Goal: Task Accomplishment & Management: Manage account settings

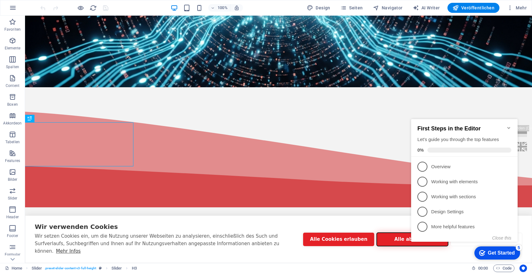
click at [395, 243] on button "Alle ablehnen" at bounding box center [411, 239] width 71 height 13
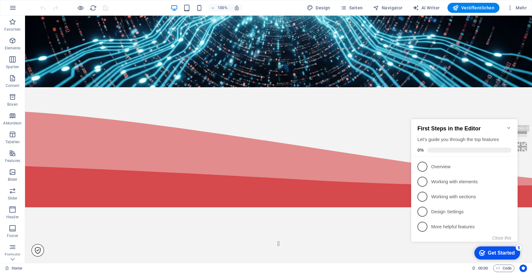
click at [508, 125] on icon "Minimize checklist" at bounding box center [508, 127] width 5 height 5
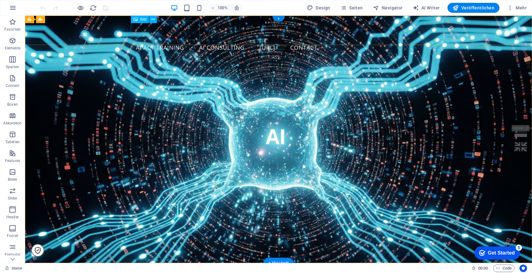
click at [156, 31] on figure at bounding box center [278, 30] width 295 height 19
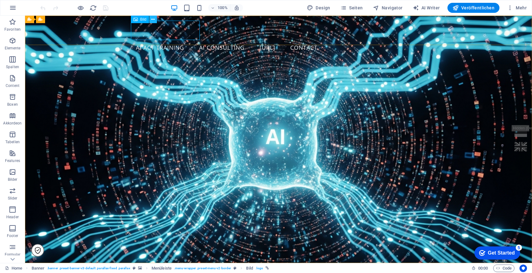
click at [152, 19] on icon at bounding box center [152, 19] width 3 height 7
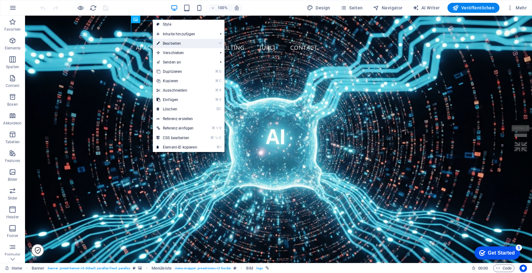
click at [191, 44] on link "⏎ Bearbeiten" at bounding box center [177, 43] width 48 height 9
select select "px"
select select
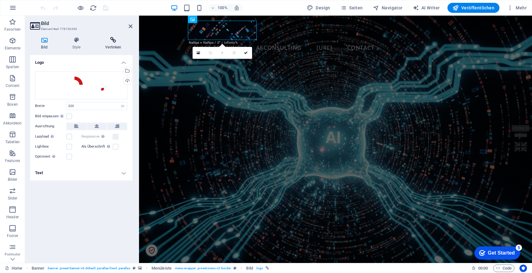
click at [113, 43] on icon at bounding box center [113, 40] width 38 height 6
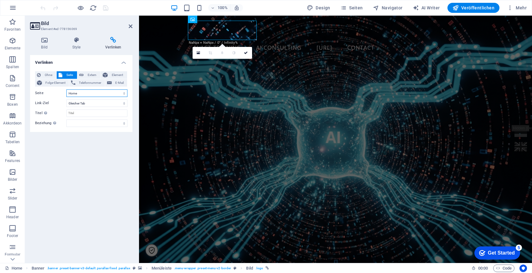
click at [98, 89] on select "Home Imprint Legal Notice Privacy form SEQIS AI Kompetenzen SEQIS AI Act Traini…" at bounding box center [96, 93] width 61 height 8
click at [130, 25] on icon at bounding box center [131, 26] width 4 height 5
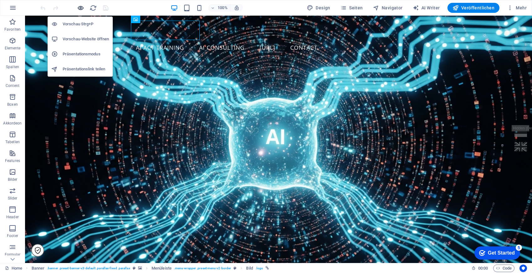
click at [82, 8] on icon "button" at bounding box center [80, 7] width 7 height 7
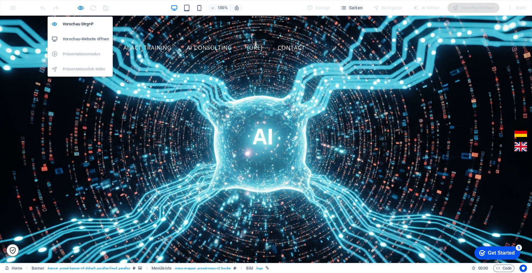
click at [84, 37] on h6 "Vorschau-Website öffnen" at bounding box center [86, 39] width 46 height 8
click at [78, 6] on icon "button" at bounding box center [80, 7] width 7 height 7
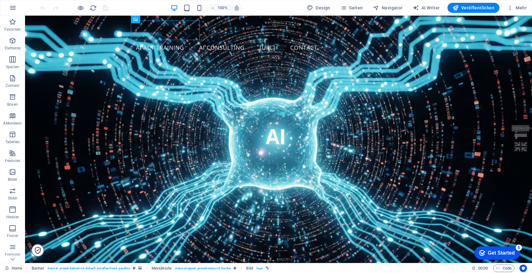
click at [105, 8] on div at bounding box center [74, 8] width 70 height 10
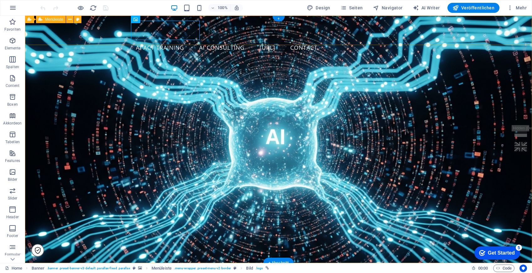
click at [103, 32] on div "AI Act Training AI Consulting [URL] Contact Book an Appointment" at bounding box center [278, 38] width 507 height 45
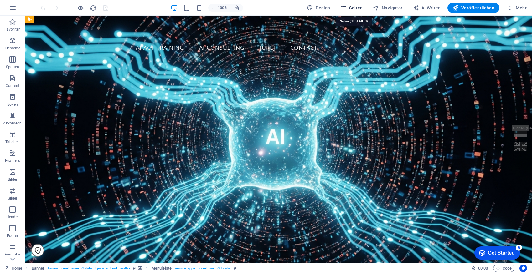
click at [346, 5] on icon "button" at bounding box center [343, 8] width 6 height 6
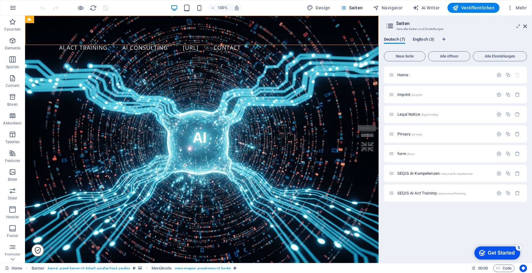
click at [425, 40] on span "Englisch (3)" at bounding box center [423, 40] width 22 height 9
click at [419, 74] on p "Home /" at bounding box center [444, 75] width 94 height 4
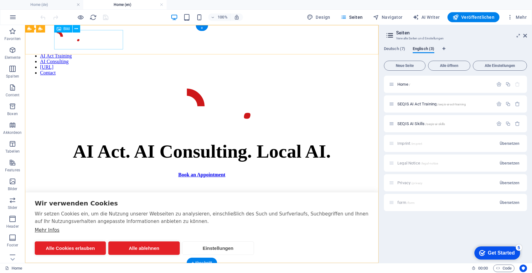
click at [94, 42] on figure at bounding box center [202, 38] width 348 height 21
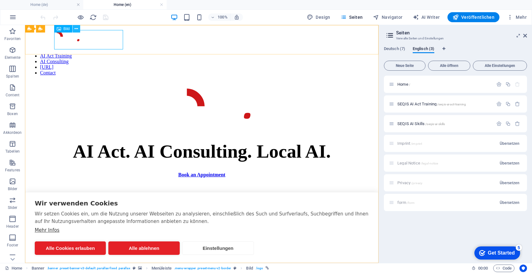
click at [77, 28] on icon at bounding box center [75, 29] width 3 height 7
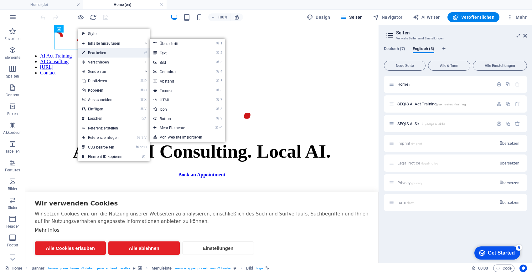
click at [108, 51] on link "⏎ Bearbeiten" at bounding box center [102, 52] width 48 height 9
select select "px"
select select
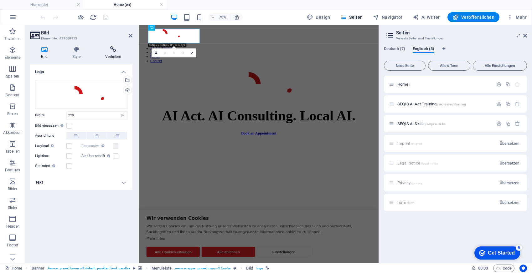
click at [107, 49] on icon at bounding box center [113, 49] width 38 height 6
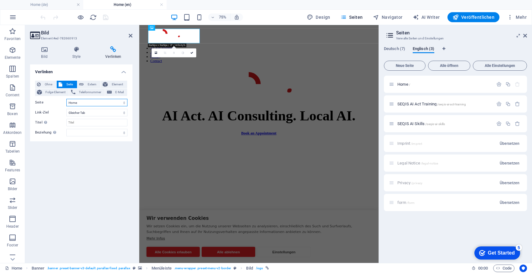
click at [93, 102] on select "Home Imprint Legal Notice Privacy form SEQIS AI Kompetenzen SEQIS AI Act Traini…" at bounding box center [96, 103] width 61 height 8
select select "7"
click at [130, 38] on icon at bounding box center [131, 35] width 4 height 5
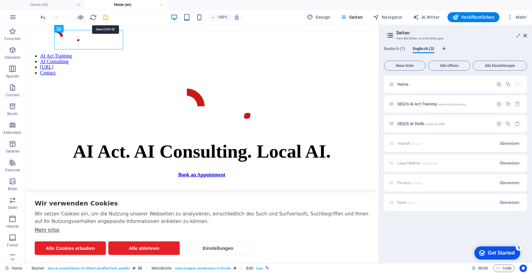
click at [107, 18] on icon "save" at bounding box center [105, 17] width 7 height 7
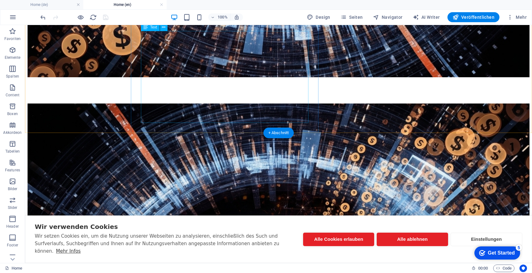
scroll to position [936, 0]
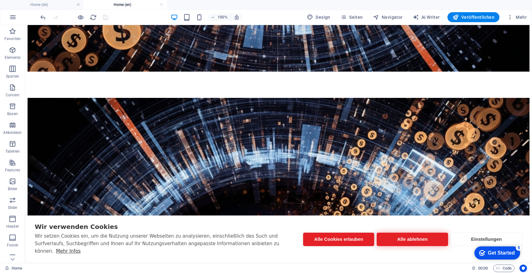
click at [408, 238] on button "Alle ablehnen" at bounding box center [411, 239] width 71 height 13
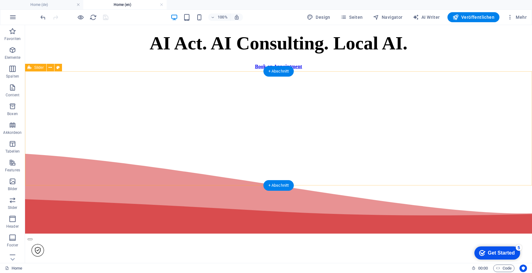
scroll to position [0, 0]
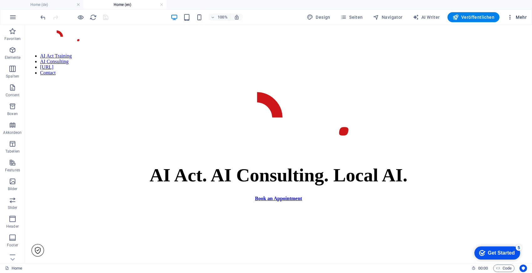
click at [522, 17] on span "Mehr" at bounding box center [517, 17] width 20 height 6
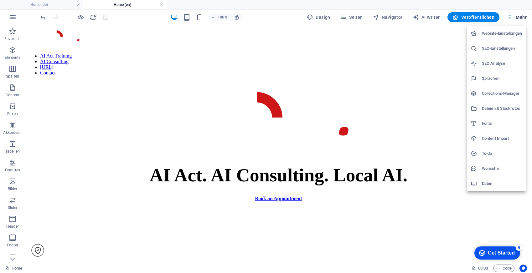
click at [494, 45] on h6 "SEO-Einstellungen" at bounding box center [502, 49] width 40 height 8
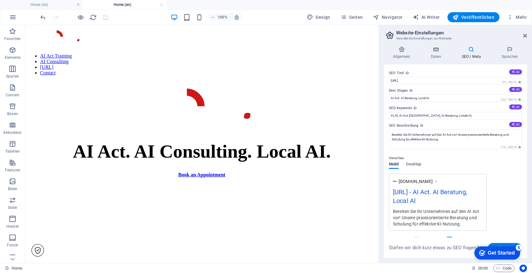
click at [525, 33] on h2 "Website-Einstellungen" at bounding box center [461, 33] width 131 height 6
click at [354, 17] on span "Seiten" at bounding box center [351, 17] width 23 height 6
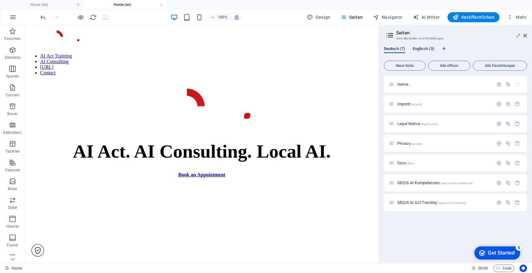
click at [414, 50] on span "Englisch (3)" at bounding box center [423, 49] width 22 height 9
click at [500, 84] on icon "button" at bounding box center [498, 84] width 5 height 5
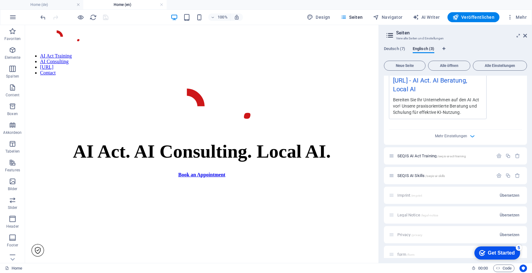
scroll to position [210, 0]
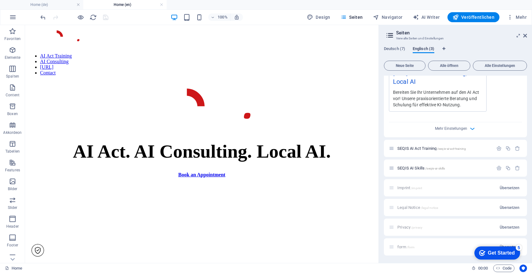
click at [418, 48] on span "Englisch (3)" at bounding box center [423, 49] width 22 height 9
click at [447, 151] on div "SEQIS AI Act Training /seqis-ai-act-training" at bounding box center [441, 148] width 104 height 7
click at [411, 148] on span "SEQIS AI Act Training /seqis-ai-act-training" at bounding box center [431, 148] width 69 height 5
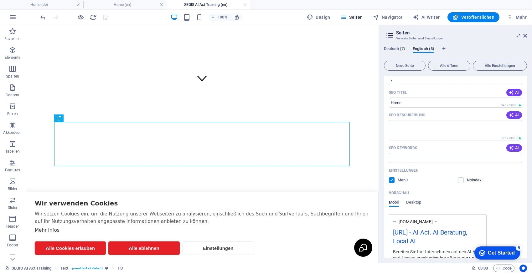
scroll to position [0, 0]
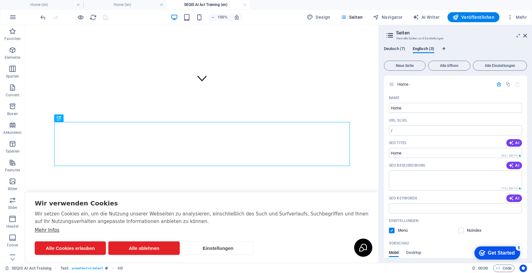
click at [393, 47] on span "Deutsch (7)" at bounding box center [394, 49] width 21 height 9
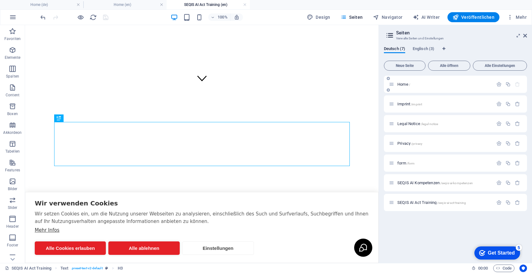
click at [413, 86] on div "Home /" at bounding box center [441, 84] width 104 height 7
click at [405, 84] on span "Home /" at bounding box center [403, 84] width 13 height 5
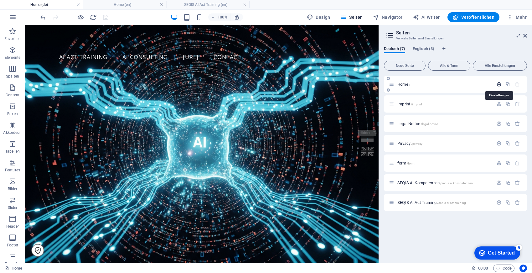
click at [497, 85] on icon "button" at bounding box center [498, 84] width 5 height 5
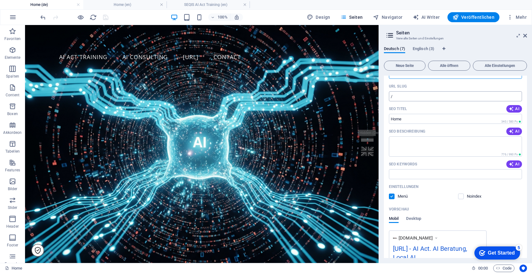
scroll to position [66, 0]
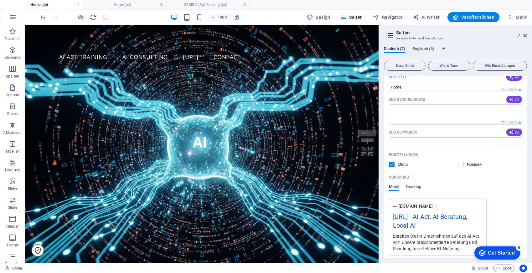
click at [512, 100] on icon "button" at bounding box center [510, 99] width 5 height 5
type textarea "Bereiten Sie Ihr Unternehmen auf den AI Act vor! Unsere praxisorientierte [PERS…"
click at [512, 128] on div "SEO Keywords AI" at bounding box center [455, 132] width 133 height 10
click at [512, 130] on icon "button" at bounding box center [510, 132] width 5 height 5
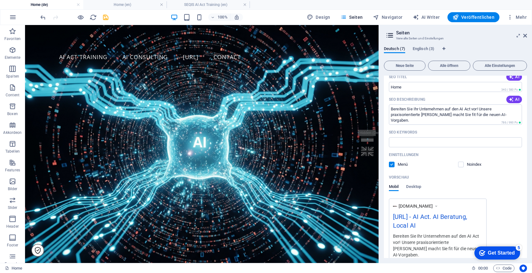
type input "AI Act, AI Beratung, lokale AI, AI Schulung, KI Compliance, AI Implementierung"
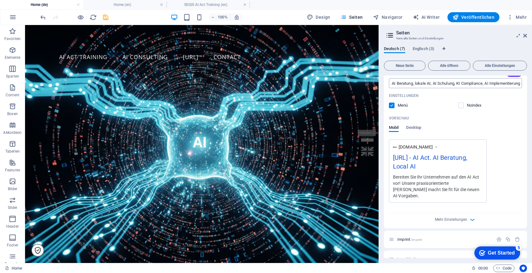
scroll to position [210, 0]
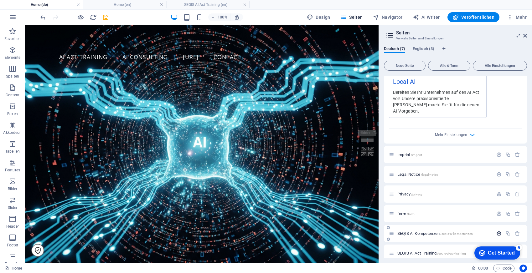
click at [498, 231] on icon "button" at bounding box center [498, 233] width 5 height 5
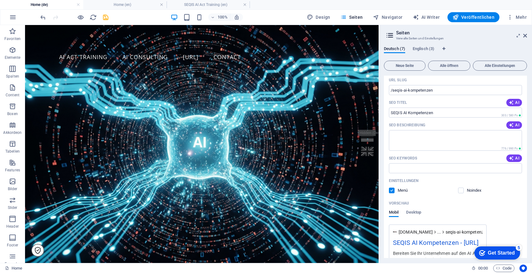
scroll to position [415, 0]
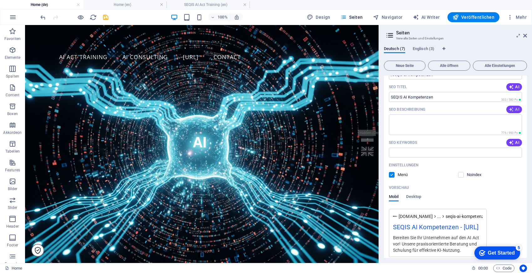
click at [513, 107] on span "AI" at bounding box center [513, 109] width 11 height 5
type textarea "Entdecken Sie maßgeschneiderte KI-Strategien für Ihr Unternehmen. Wir verbinden…"
click at [513, 140] on span "AI" at bounding box center [513, 142] width 11 height 5
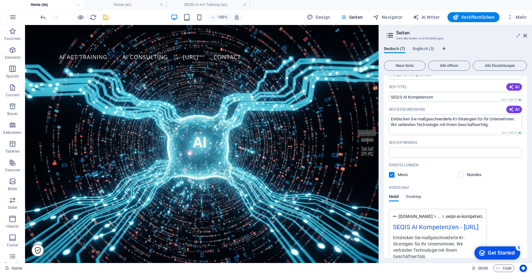
type input "Künstliche Intelligenz, Technologieberatung, KI-Strategie, Geschäftsprozessopti…"
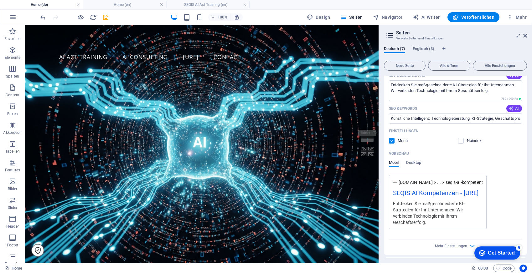
scroll to position [471, 0]
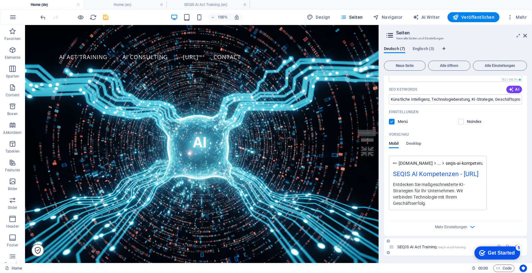
click at [410, 249] on span "SEQIS AI Act Training /seqis-ai-act-training" at bounding box center [431, 247] width 69 height 5
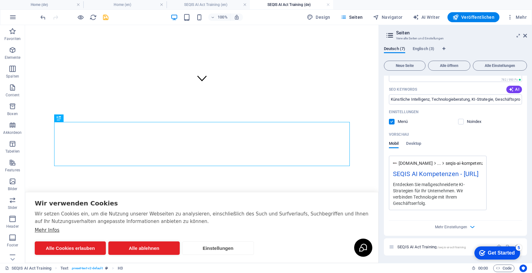
click div "checkmark Get Started 5 First Steps in the Editor Let's guide you through the t…"
click at [491, 252] on div "Get Started" at bounding box center [501, 253] width 27 height 6
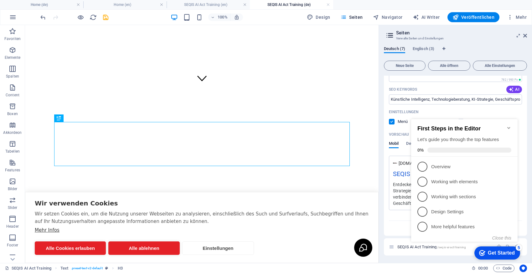
click at [508, 120] on div "First Steps in the Editor Let's guide you through the top features 0%" at bounding box center [464, 138] width 106 height 38
click at [508, 126] on icon "Minimize checklist" at bounding box center [508, 127] width 5 height 5
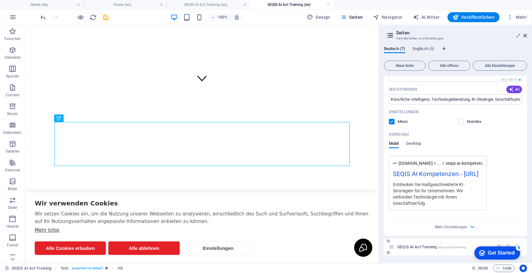
click at [415, 246] on span "SEQIS AI Act Training /seqis-ai-act-training" at bounding box center [431, 247] width 69 height 5
click at [392, 248] on icon at bounding box center [391, 246] width 5 height 5
drag, startPoint x: 392, startPoint y: 248, endPoint x: 393, endPoint y: 236, distance: 12.2
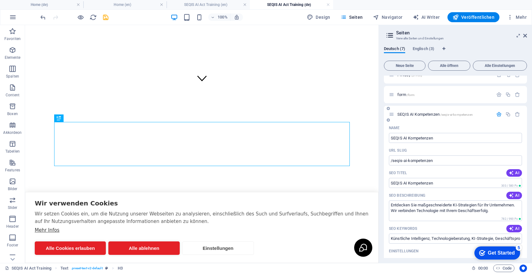
scroll to position [327, 0]
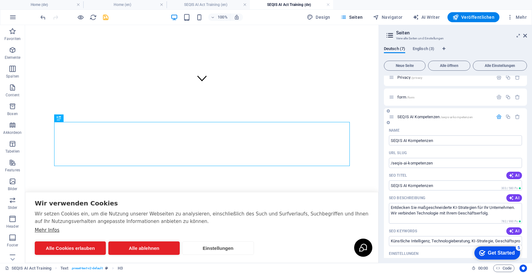
click at [496, 114] on icon "button" at bounding box center [498, 116] width 5 height 5
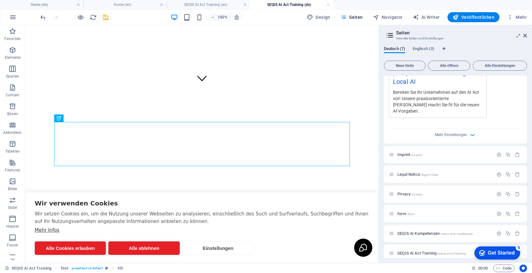
click div "checkmark Get Started 5 First Steps in the Editor Let's guide you through the t…"
drag, startPoint x: 441, startPoint y: 248, endPoint x: 441, endPoint y: 218, distance: 30.0
click at [441, 218] on div "Home / Name Home ​ URL SLUG / ​ SEO Titel AI ​ 340 / 580 Px SEO Beschreibung AI…" at bounding box center [455, 64] width 143 height 396
drag, startPoint x: 392, startPoint y: 246, endPoint x: 391, endPoint y: 219, distance: 26.9
click at [391, 219] on div "Home / Name Home ​ URL SLUG / ​ SEO Titel AI ​ 340 / 580 Px SEO Beschreibung AI…" at bounding box center [455, 64] width 143 height 396
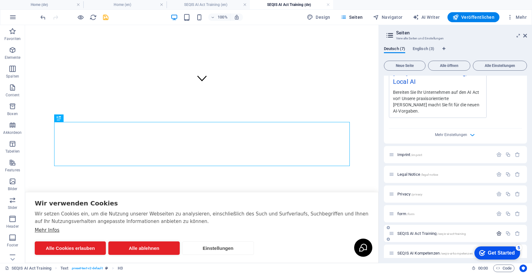
click at [496, 231] on icon "button" at bounding box center [498, 233] width 5 height 5
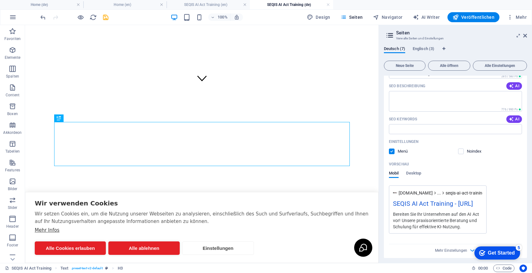
scroll to position [395, 0]
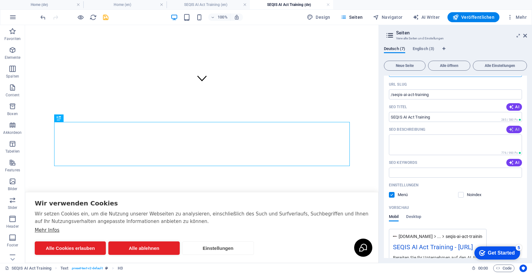
click at [515, 127] on button "AI" at bounding box center [514, 130] width 16 height 8
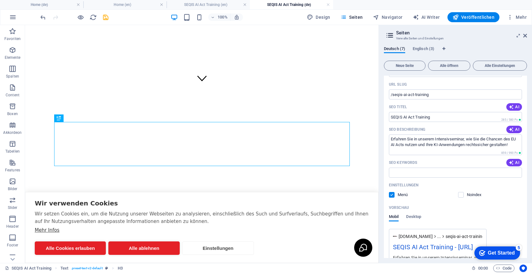
type textarea "Erfahren Sie in unserem Intensivseminar, wie Sie die Chancen des EU AI Acts nut…"
click at [509, 160] on icon "button" at bounding box center [510, 162] width 5 height 5
type input "EU AI Act, Intensivseminar Künstliche Intelligenz, KI Compliance, Regulierung K…"
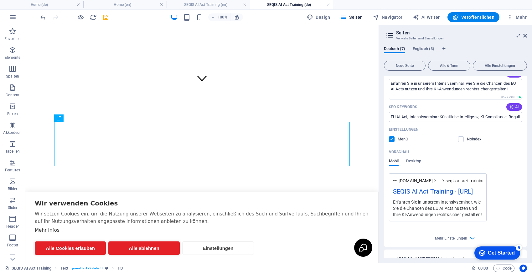
scroll to position [452, 0]
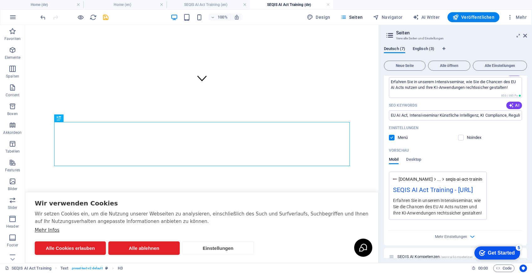
click at [418, 47] on span "Englisch (3)" at bounding box center [423, 49] width 22 height 9
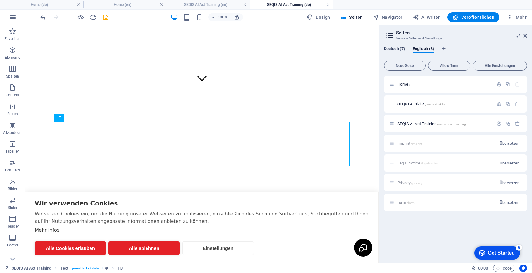
click at [386, 48] on span "Deutsch (7)" at bounding box center [394, 49] width 21 height 9
click at [108, 18] on icon "save" at bounding box center [105, 17] width 7 height 7
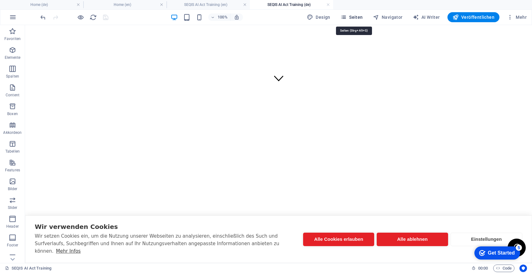
click at [350, 17] on span "Seiten" at bounding box center [351, 17] width 23 height 6
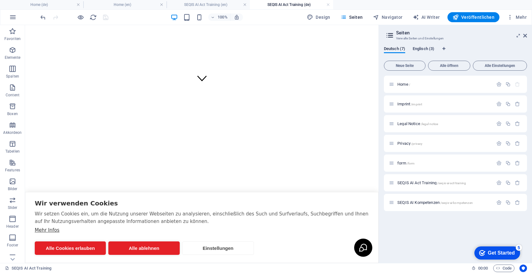
click at [426, 50] on span "Englisch (3)" at bounding box center [423, 49] width 22 height 9
click at [497, 84] on icon "button" at bounding box center [498, 84] width 5 height 5
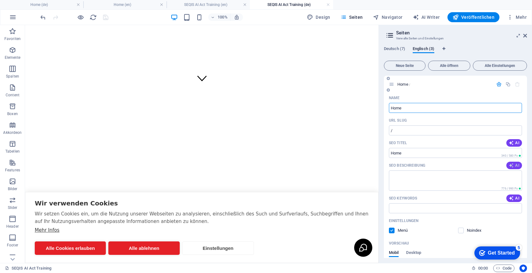
click at [515, 165] on span "AI" at bounding box center [513, 165] width 11 height 5
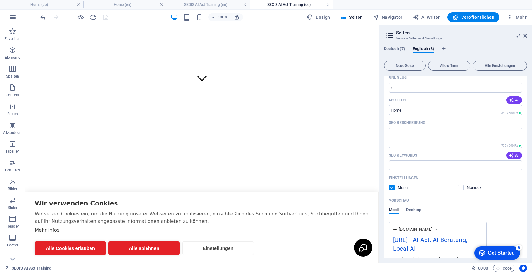
scroll to position [53, 0]
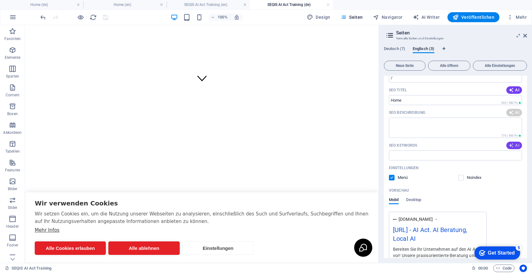
click at [513, 144] on span "AI" at bounding box center [513, 145] width 11 height 5
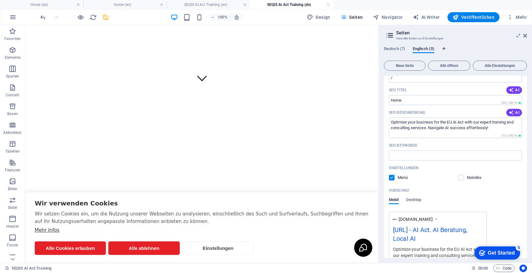
type textarea "Optimize your business for the EU AI Act with our expert training and consultin…"
type input "AI Act, AI Consulting, Local AI Solutions, AI Training, AI Compliance, AI Succe…"
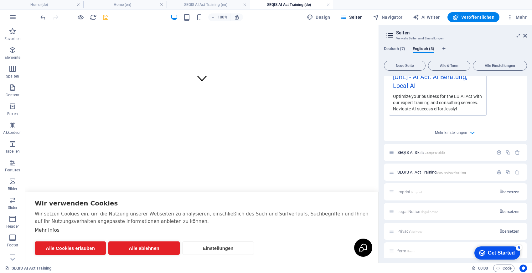
scroll to position [210, 0]
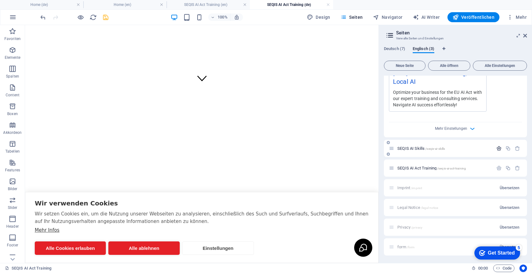
click at [497, 148] on icon "button" at bounding box center [498, 148] width 5 height 5
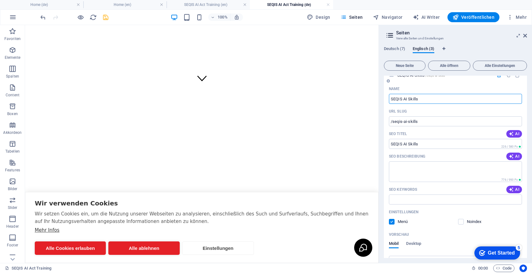
scroll to position [296, 0]
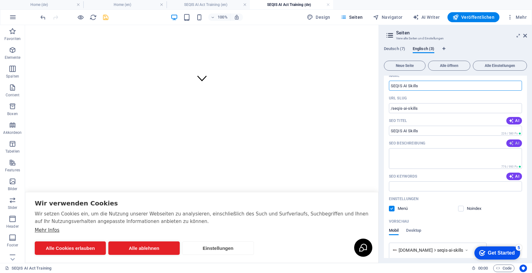
click at [513, 143] on span "AI" at bounding box center [513, 143] width 11 height 5
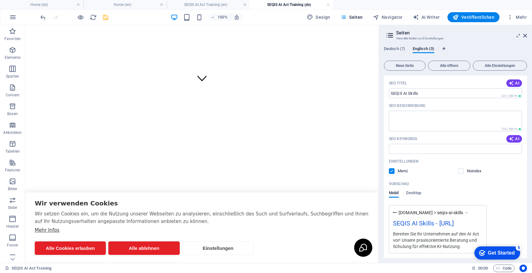
scroll to position [336, 0]
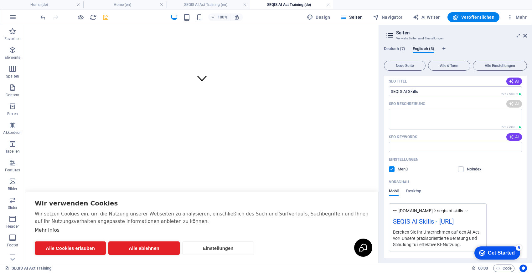
click at [514, 134] on button "AI" at bounding box center [514, 137] width 16 height 8
type textarea "Unlock your business potential with tailored AI strategies. We empower your tea…"
type input "AI strategy development, technology consulting, business process optimization, …"
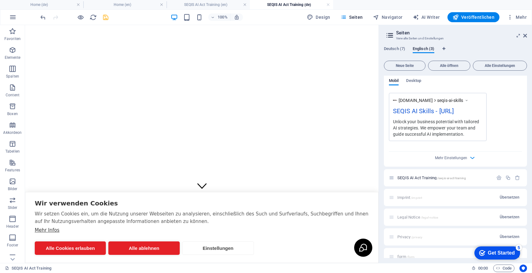
scroll to position [456, 0]
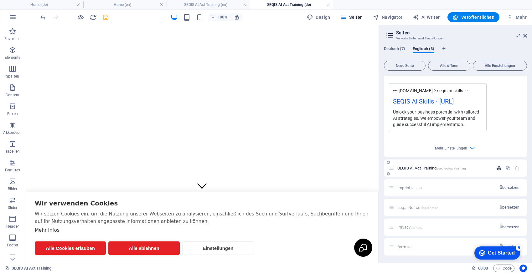
click at [496, 168] on icon "button" at bounding box center [498, 168] width 5 height 5
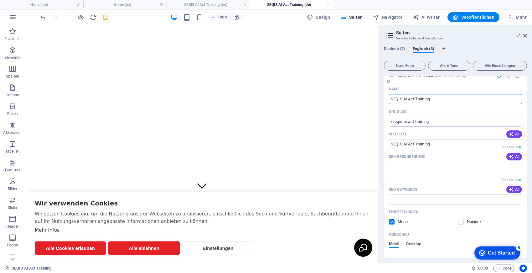
scroll to position [546, 0]
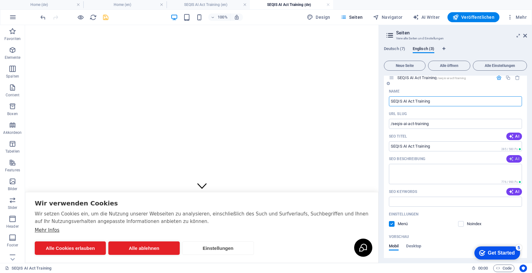
click at [514, 160] on span "AI" at bounding box center [513, 158] width 11 height 5
click at [514, 193] on span "AI" at bounding box center [513, 191] width 11 height 5
type textarea "Join our intensive seminar on the EU AI Act to explore AI opportunities, compli…"
type input "EU AI Act seminar, Artificial Intelligence compliance, business opportunities A…"
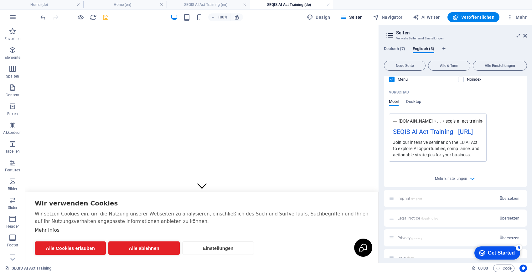
scroll to position [702, 0]
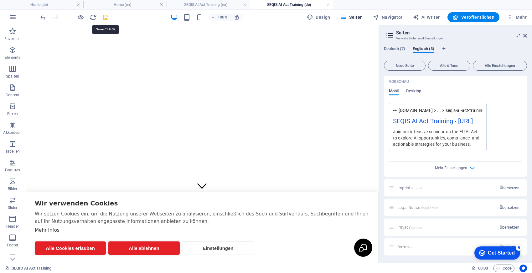
click at [106, 18] on icon "save" at bounding box center [105, 17] width 7 height 7
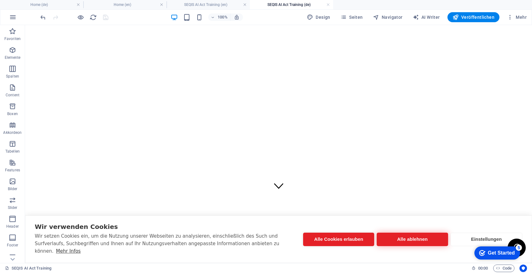
click at [385, 243] on button "Alle ablehnen" at bounding box center [411, 239] width 71 height 13
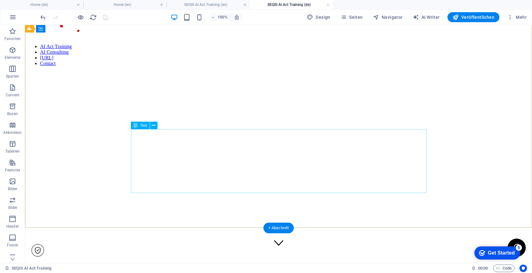
scroll to position [0, 0]
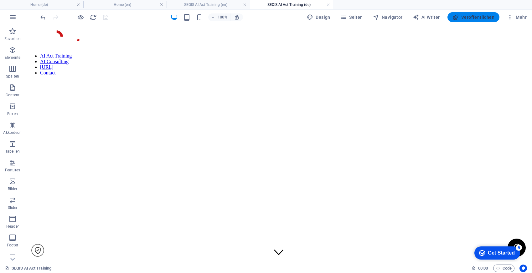
click at [471, 16] on span "Veröffentlichen" at bounding box center [473, 17] width 42 height 6
